Goal: Task Accomplishment & Management: Complete application form

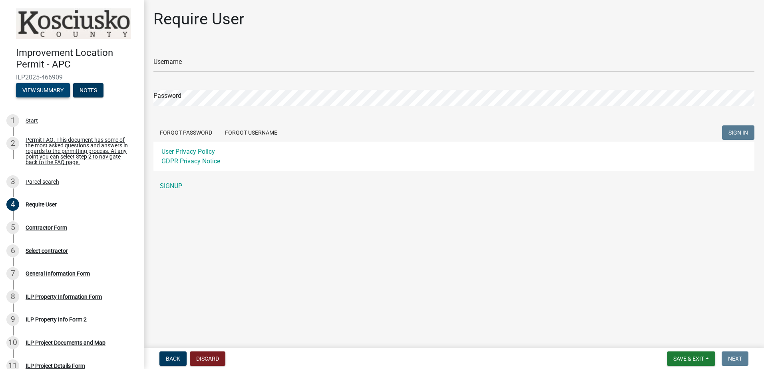
click at [40, 87] on button "View Summary" at bounding box center [43, 90] width 54 height 14
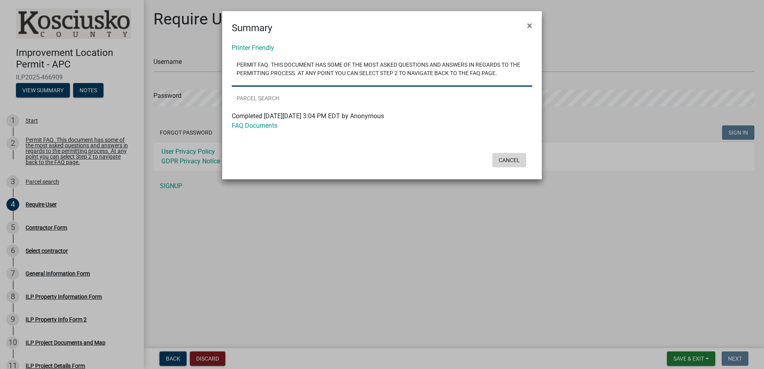
click at [512, 159] on button "Cancel" at bounding box center [509, 160] width 34 height 14
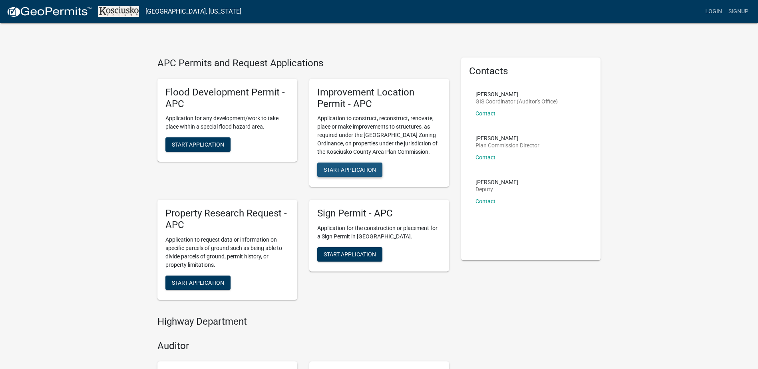
click at [347, 170] on span "Start Application" at bounding box center [350, 170] width 52 height 6
click at [336, 169] on span "Start Application" at bounding box center [350, 170] width 52 height 6
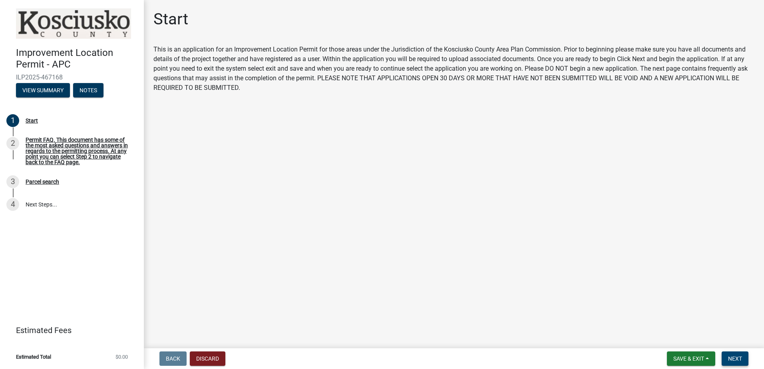
click at [740, 358] on span "Next" at bounding box center [735, 359] width 14 height 6
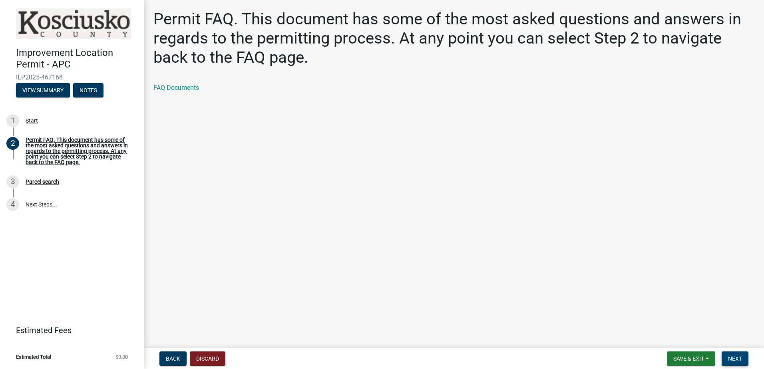
click at [729, 357] on span "Next" at bounding box center [735, 359] width 14 height 6
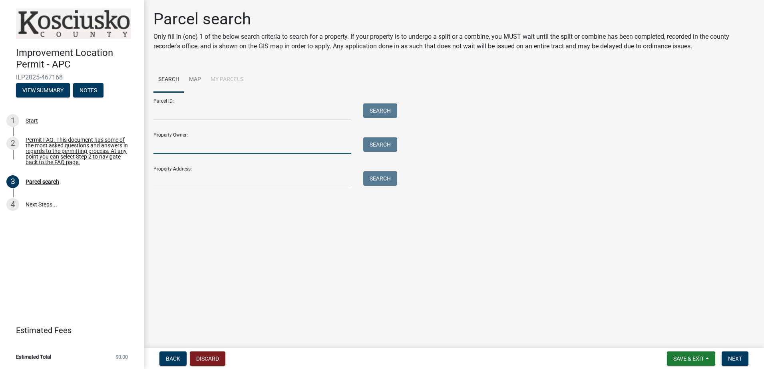
click at [239, 145] on input "Property Owner:" at bounding box center [252, 145] width 198 height 16
type input "lakes estates"
click at [379, 149] on button "Search" at bounding box center [380, 144] width 34 height 14
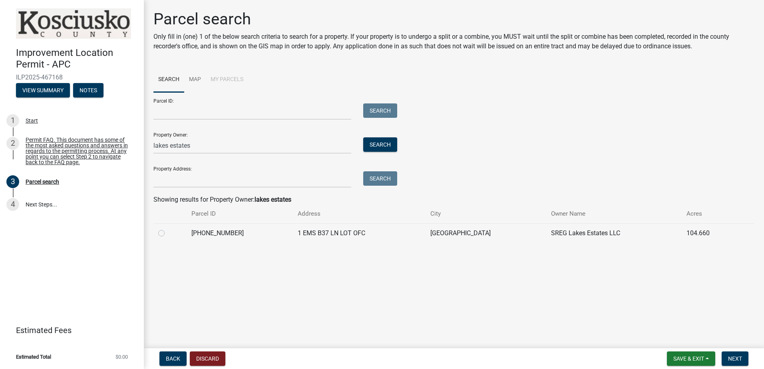
click at [168, 229] on label at bounding box center [168, 229] width 0 height 0
click at [168, 233] on input "radio" at bounding box center [170, 231] width 5 height 5
radio input "true"
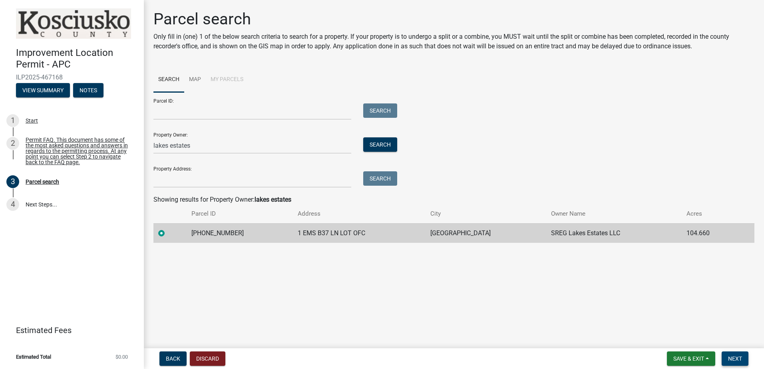
click at [740, 362] on button "Next" at bounding box center [735, 359] width 27 height 14
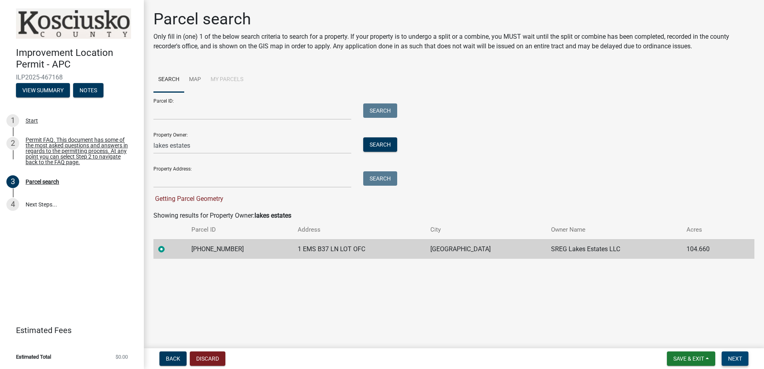
click at [735, 362] on span "Next" at bounding box center [735, 359] width 14 height 6
click at [732, 360] on span "Next" at bounding box center [735, 359] width 14 height 6
click at [168, 245] on label at bounding box center [168, 245] width 0 height 0
click at [168, 250] on input "radio" at bounding box center [170, 247] width 5 height 5
click at [734, 358] on span "Next" at bounding box center [735, 359] width 14 height 6
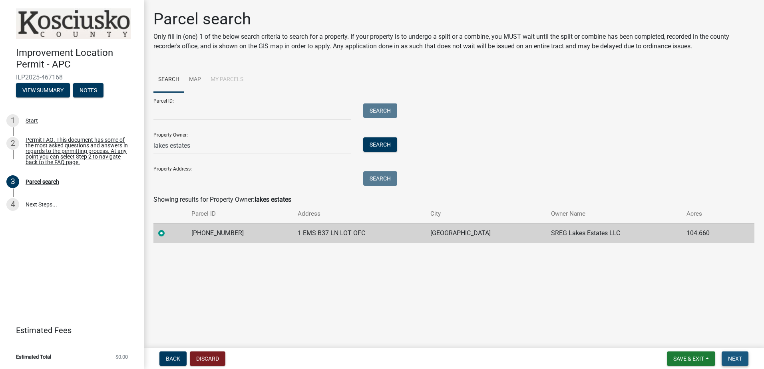
click at [736, 358] on span "Next" at bounding box center [735, 359] width 14 height 6
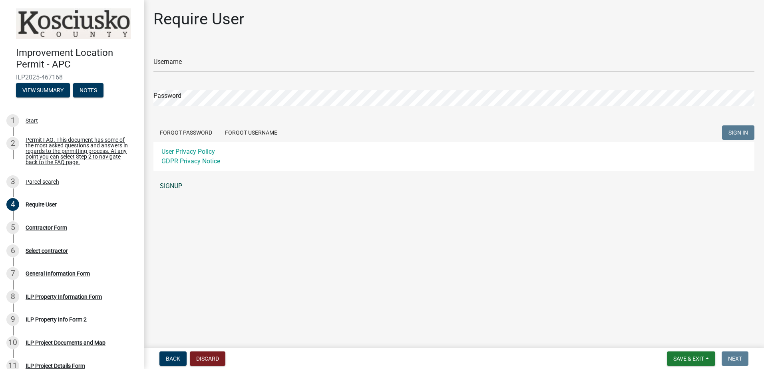
click at [175, 187] on link "SIGNUP" at bounding box center [453, 186] width 601 height 16
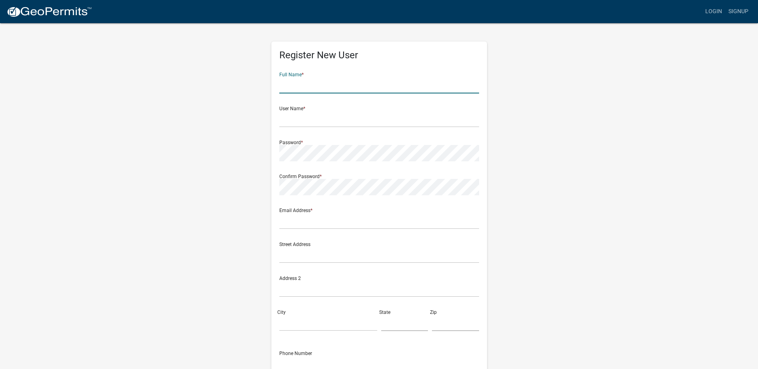
click at [312, 82] on input "text" at bounding box center [379, 85] width 200 height 16
type input "[PERSON_NAME]"
type input "[EMAIL_ADDRESS][DOMAIN_NAME]"
type input "7655321974"
drag, startPoint x: 322, startPoint y: 82, endPoint x: 271, endPoint y: 88, distance: 51.1
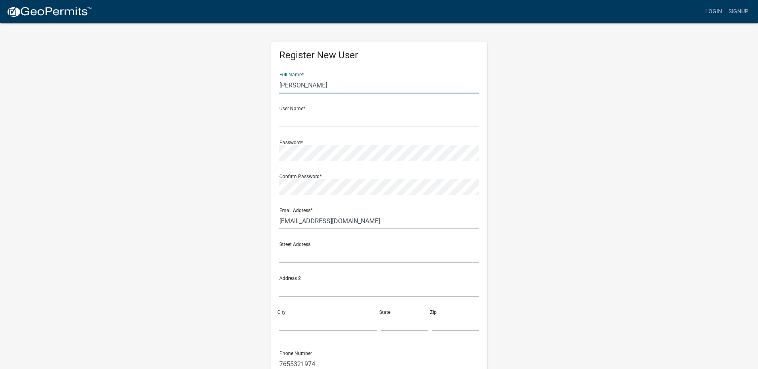
click at [265, 82] on div "Register New User Full Name * [PERSON_NAME] User Name * Password * Confirm Pass…" at bounding box center [379, 236] width 228 height 428
type input "[PERSON_NAME]"
type input "R"
click at [328, 88] on input "[PERSON_NAME]" at bounding box center [379, 85] width 200 height 16
type input "[PERSON_NAME]"
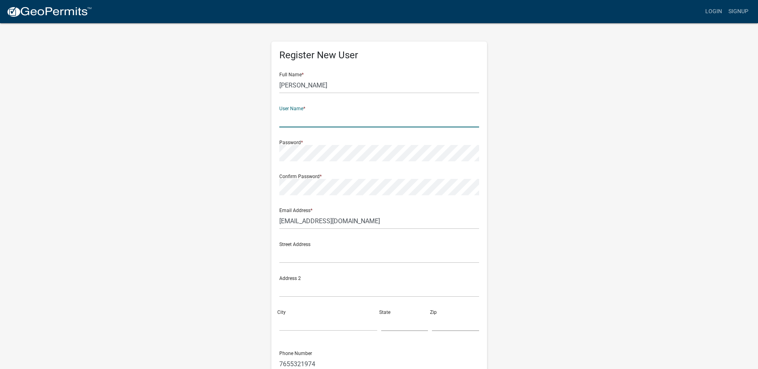
click at [284, 117] on input "text" at bounding box center [379, 119] width 200 height 16
type input "n"
type input "Lakesestates"
click at [327, 257] on input "text" at bounding box center [379, 255] width 200 height 16
click at [369, 258] on input "1 Ems" at bounding box center [379, 255] width 200 height 16
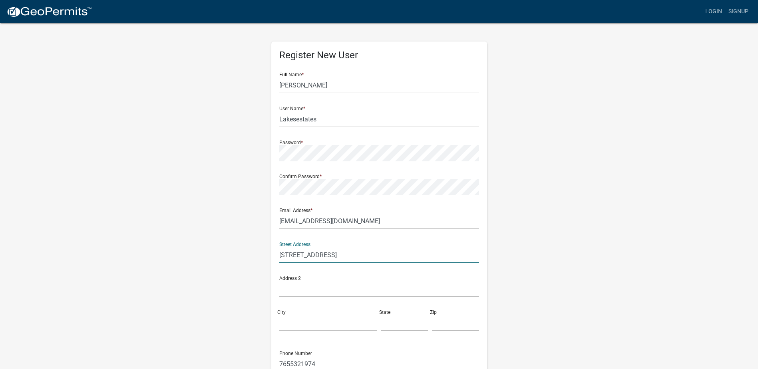
type input "[STREET_ADDRESS]"
click at [304, 287] on input "text" at bounding box center [379, 289] width 200 height 16
click at [297, 322] on input "City" at bounding box center [328, 323] width 98 height 16
type input "[GEOGRAPHIC_DATA]"
type input "[US_STATE]"
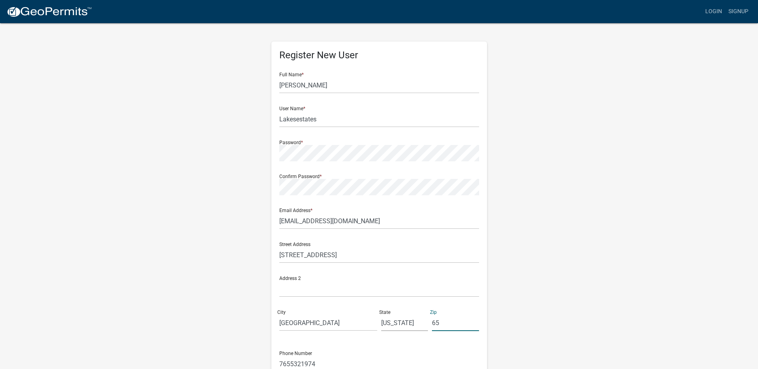
type input "6"
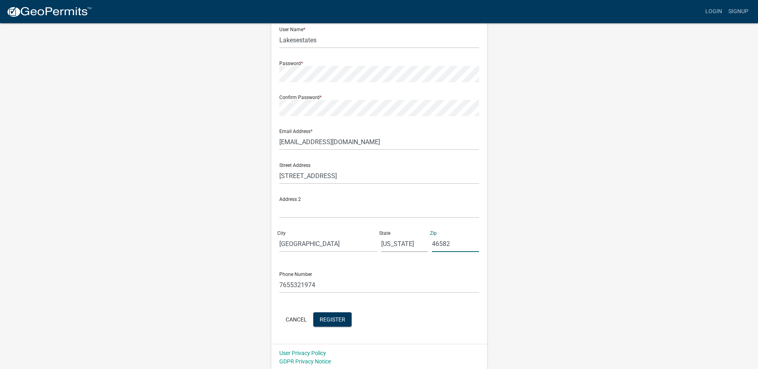
scroll to position [81, 0]
type input "46582"
click at [333, 320] on span "Register" at bounding box center [333, 317] width 26 height 6
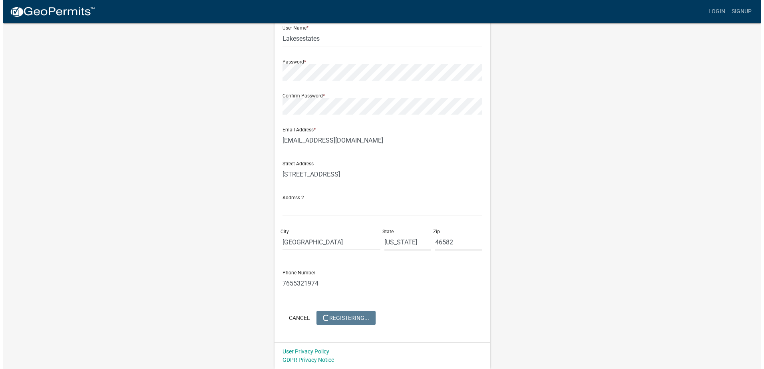
scroll to position [0, 0]
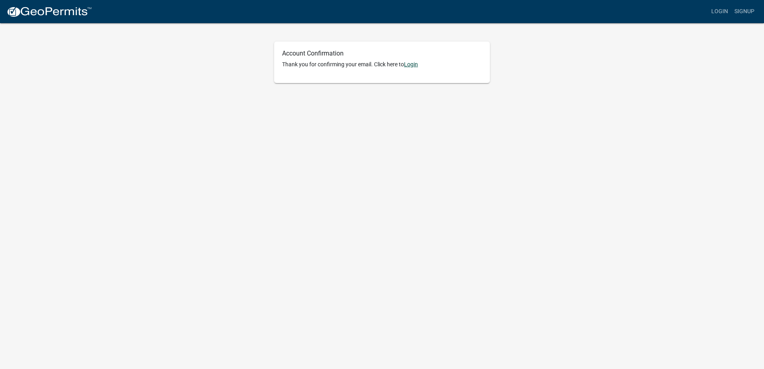
click at [412, 64] on link "Login" at bounding box center [411, 64] width 14 height 6
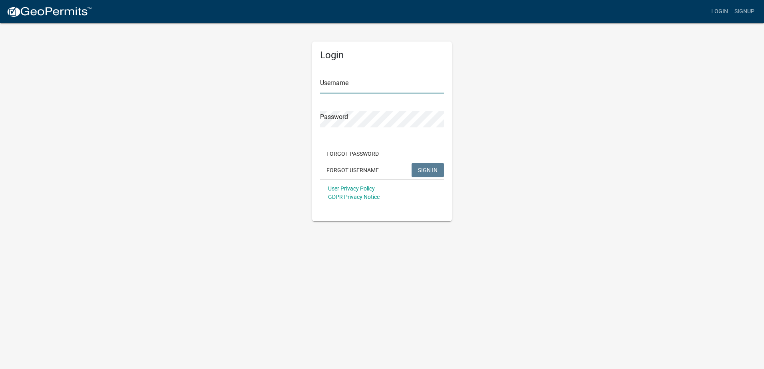
type input "Lakesestates"
click at [375, 81] on input "Lakesestates" at bounding box center [382, 85] width 124 height 16
drag, startPoint x: 382, startPoint y: 202, endPoint x: 405, endPoint y: 199, distance: 22.5
click at [383, 202] on div "User Privacy Policy GDPR Privacy Notice" at bounding box center [382, 192] width 124 height 27
click at [422, 167] on span "SIGN IN" at bounding box center [428, 170] width 20 height 6
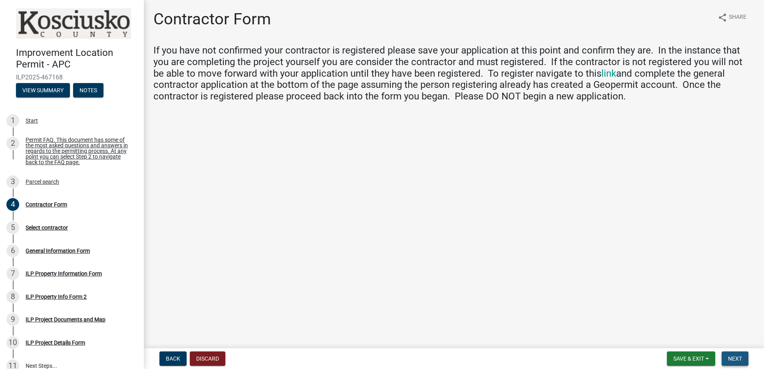
click at [734, 360] on span "Next" at bounding box center [735, 359] width 14 height 6
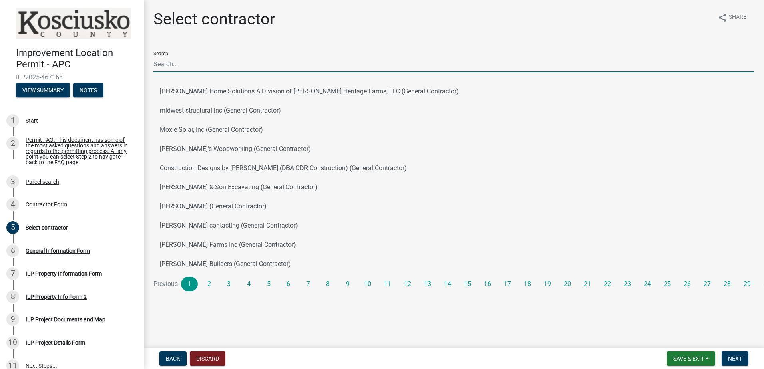
click at [203, 60] on input "Search" at bounding box center [453, 64] width 601 height 16
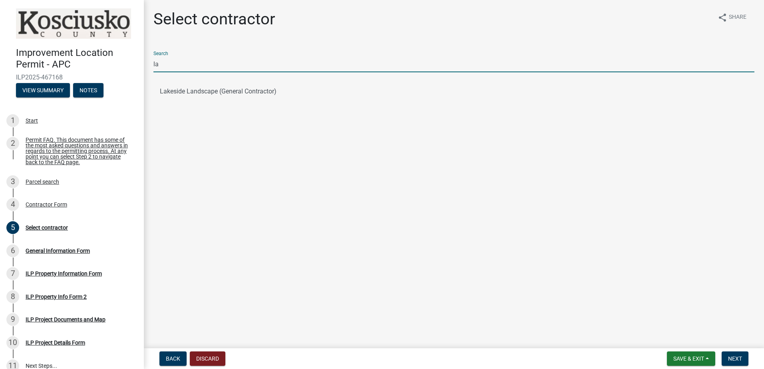
type input "l"
type input "c"
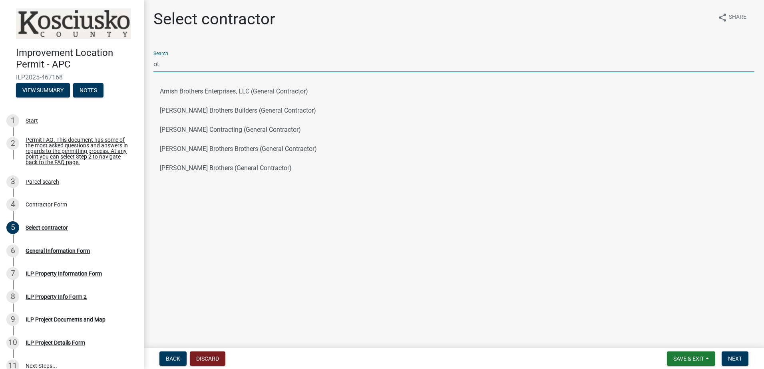
type input "o"
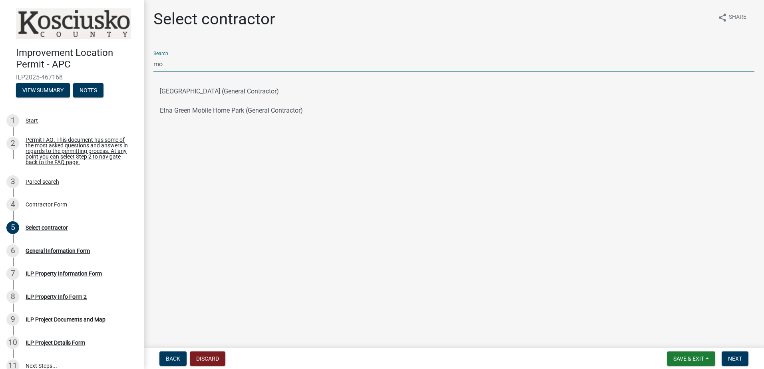
type input "m"
type input "S"
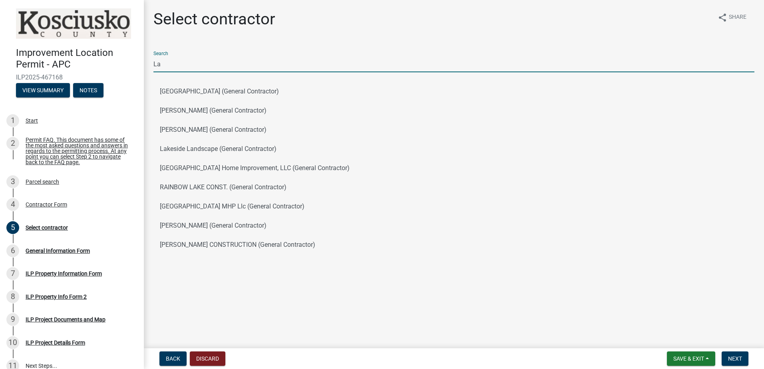
type input "L"
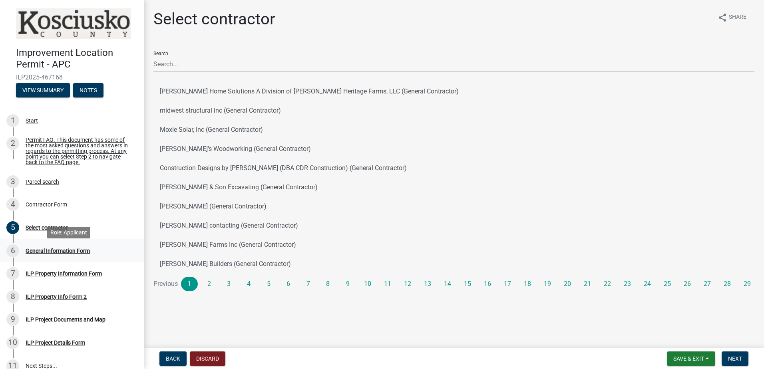
click at [49, 254] on div "General Information Form" at bounding box center [58, 251] width 64 height 6
click at [736, 358] on span "Next" at bounding box center [735, 359] width 14 height 6
